Goal: Find specific page/section: Find specific page/section

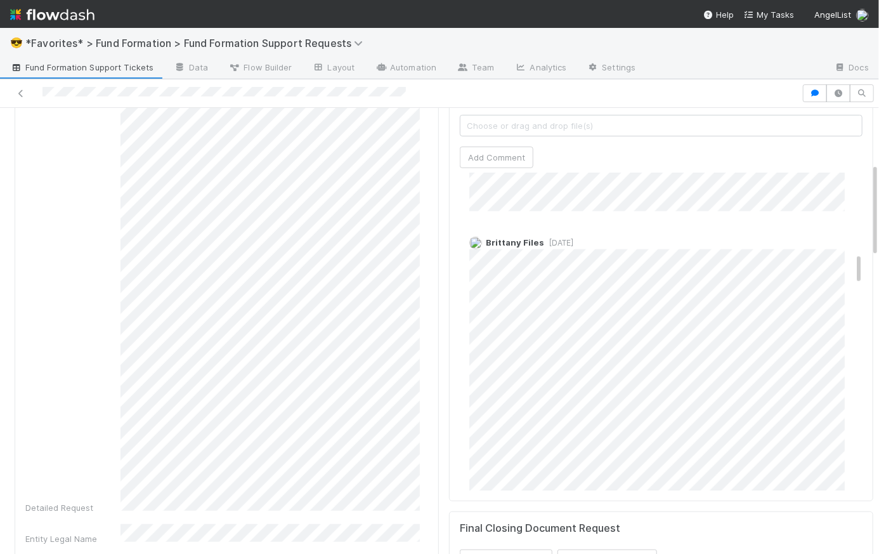
scroll to position [765, 0]
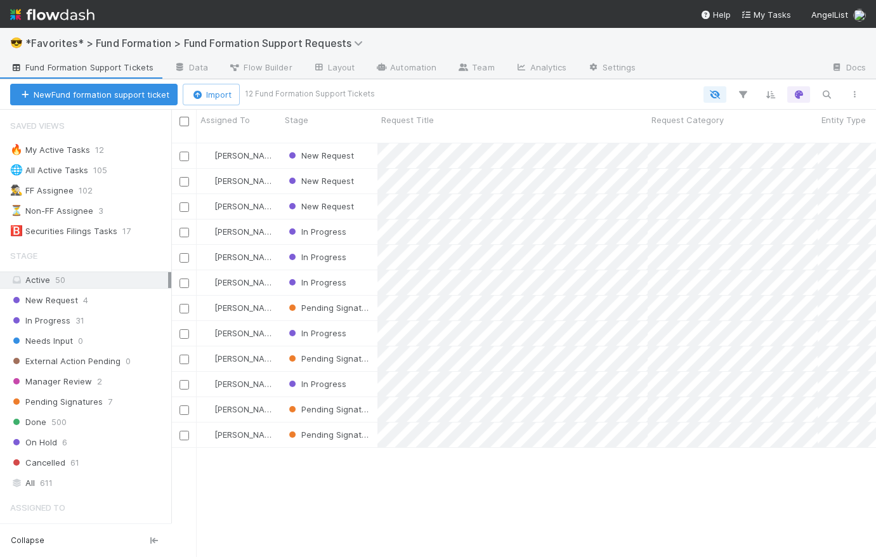
scroll to position [416, 696]
click at [74, 228] on div "🅱️ Securities Filings Tasks" at bounding box center [63, 231] width 107 height 16
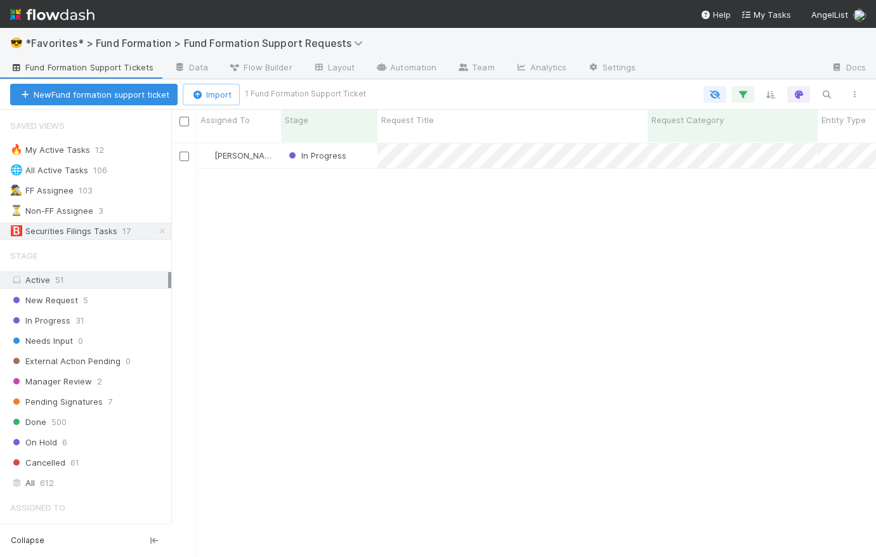
scroll to position [416, 696]
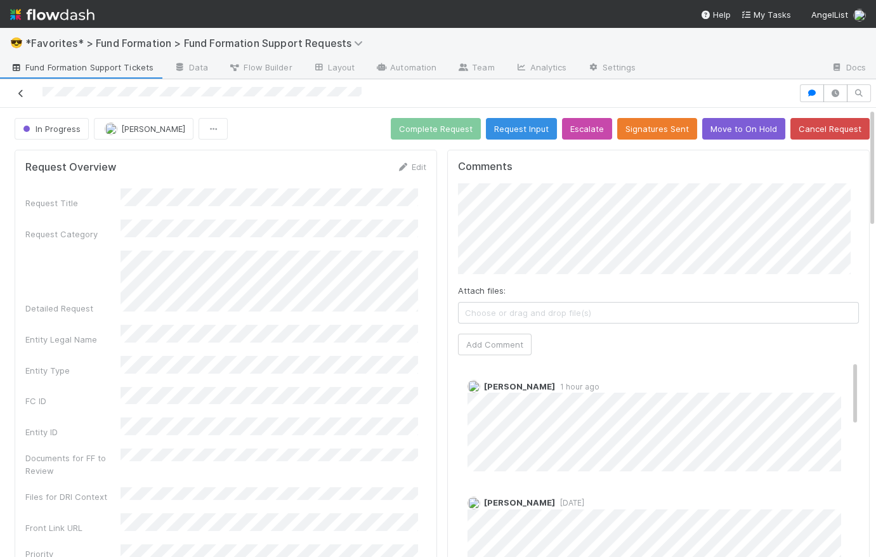
click at [20, 93] on icon at bounding box center [21, 93] width 13 height 8
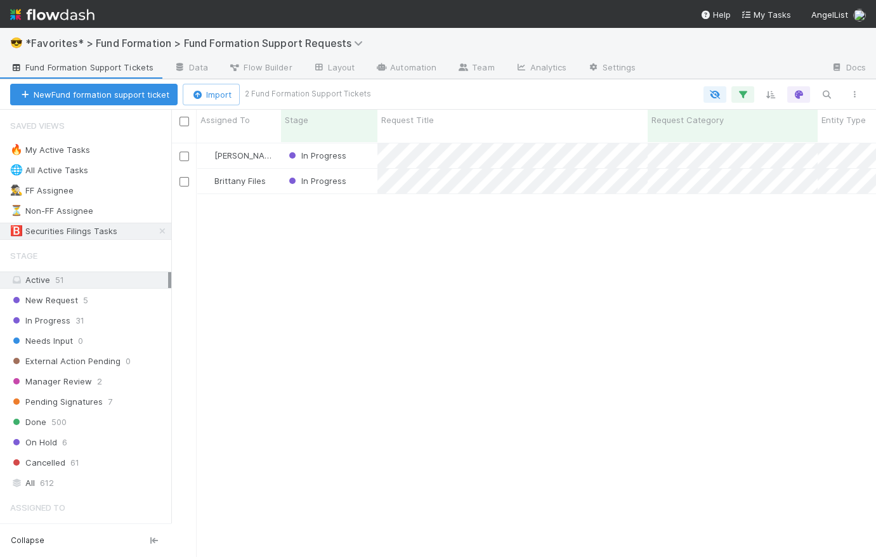
scroll to position [416, 696]
click at [749, 92] on icon "button" at bounding box center [743, 94] width 13 height 11
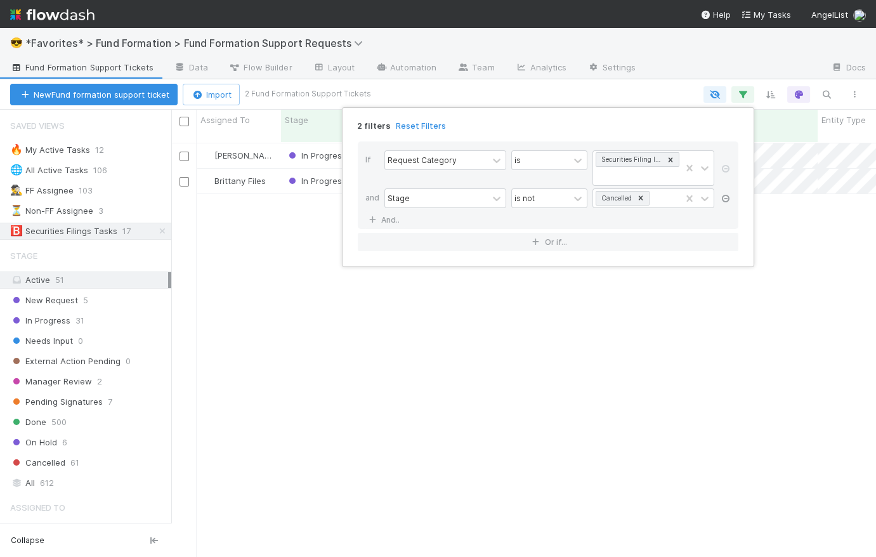
click at [728, 197] on icon at bounding box center [725, 199] width 13 height 8
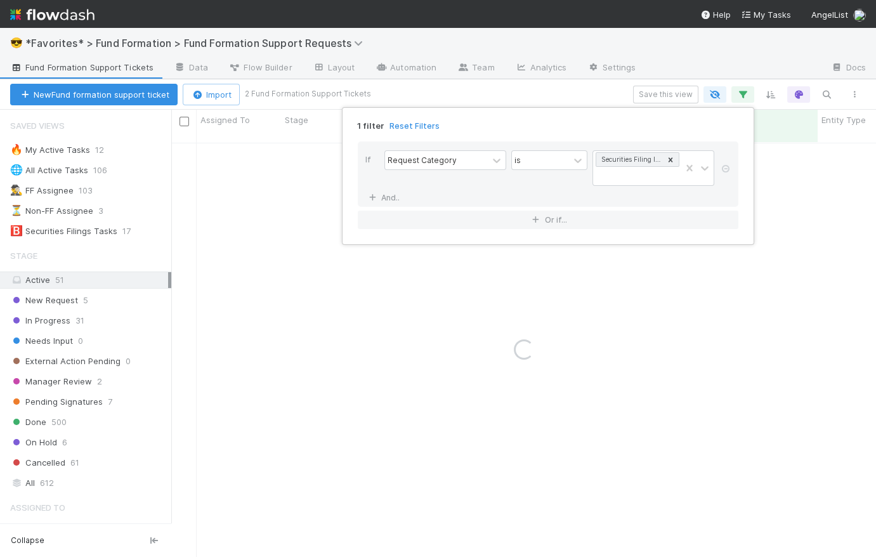
click at [594, 95] on div "1 filter Reset Filters If Request Category is Securities Filing Inquiry And.. O…" at bounding box center [438, 278] width 876 height 557
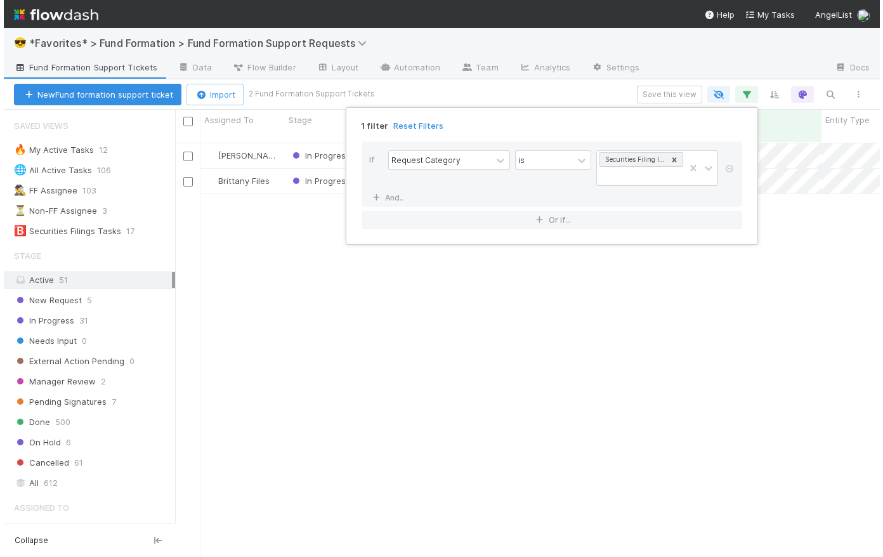
scroll to position [416, 696]
click at [594, 91] on div "1 filter Reset Filters If Request Category is Securities Filing Inquiry And.. O…" at bounding box center [438, 278] width 876 height 557
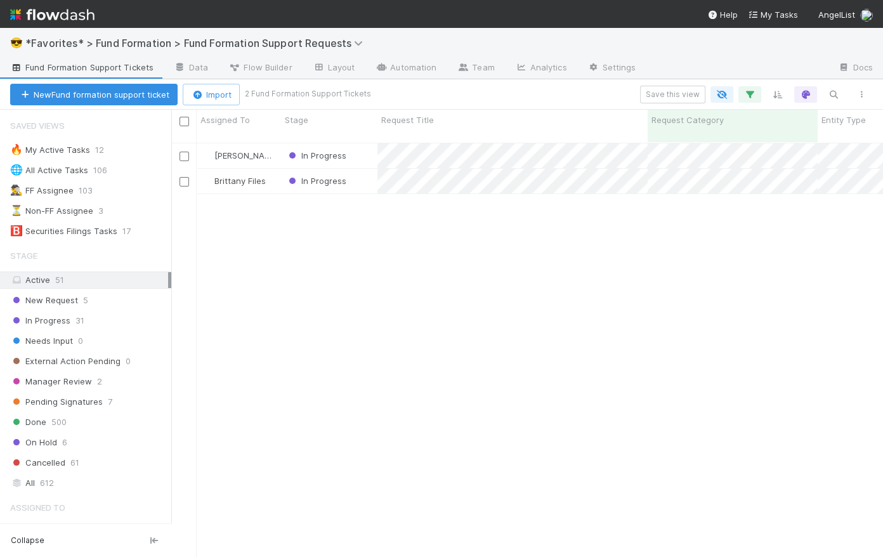
scroll to position [416, 703]
click at [60, 302] on span "New Request" at bounding box center [44, 300] width 68 height 16
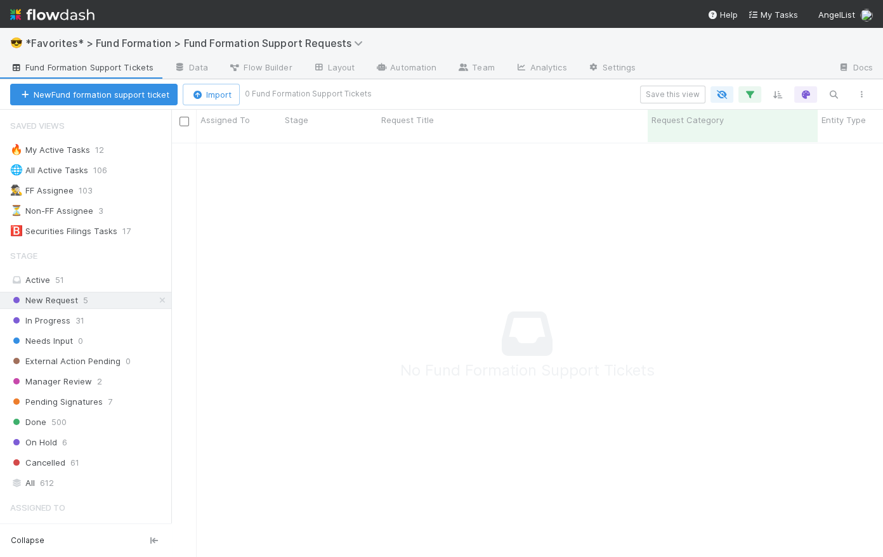
scroll to position [407, 703]
click at [751, 95] on icon "button" at bounding box center [750, 94] width 13 height 11
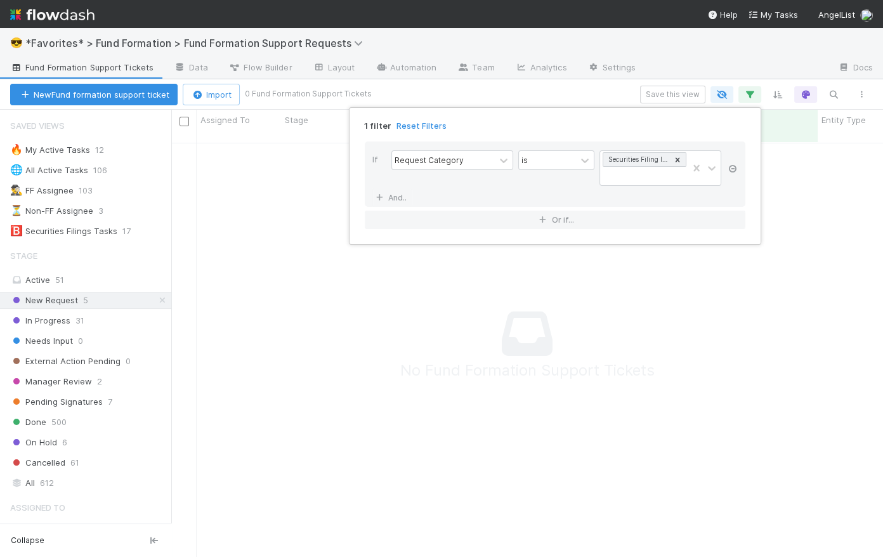
click at [732, 169] on icon at bounding box center [732, 169] width 13 height 8
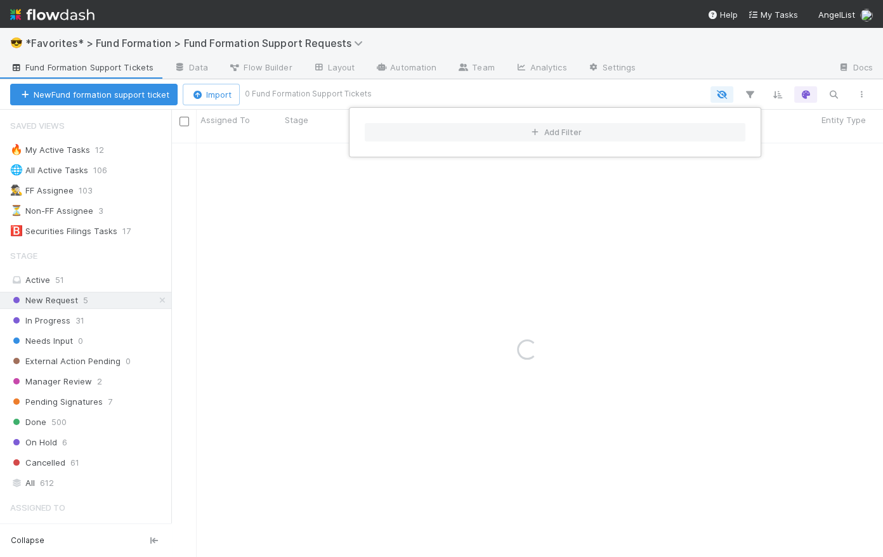
click at [577, 102] on div "Add Filter" at bounding box center [441, 278] width 883 height 557
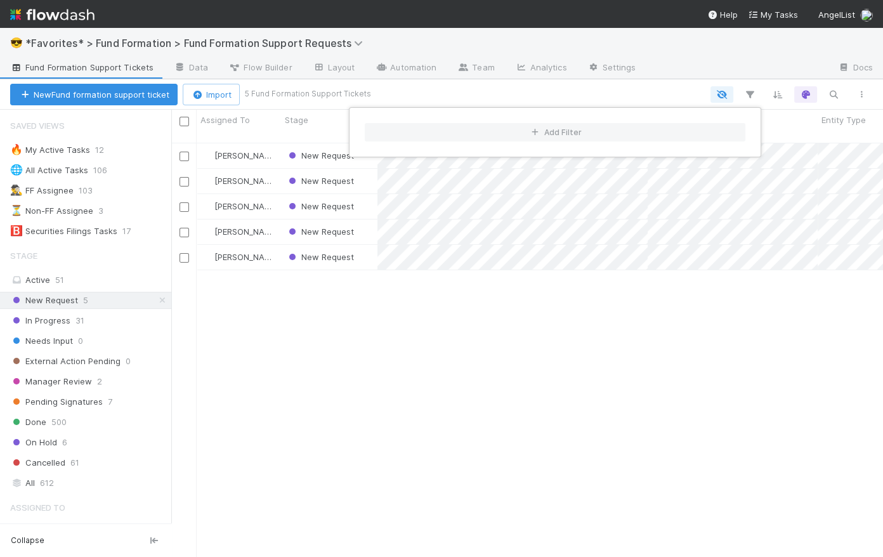
scroll to position [416, 703]
click at [579, 100] on div "Add Filter" at bounding box center [441, 278] width 883 height 557
